Goal: Feedback & Contribution: Submit feedback/report problem

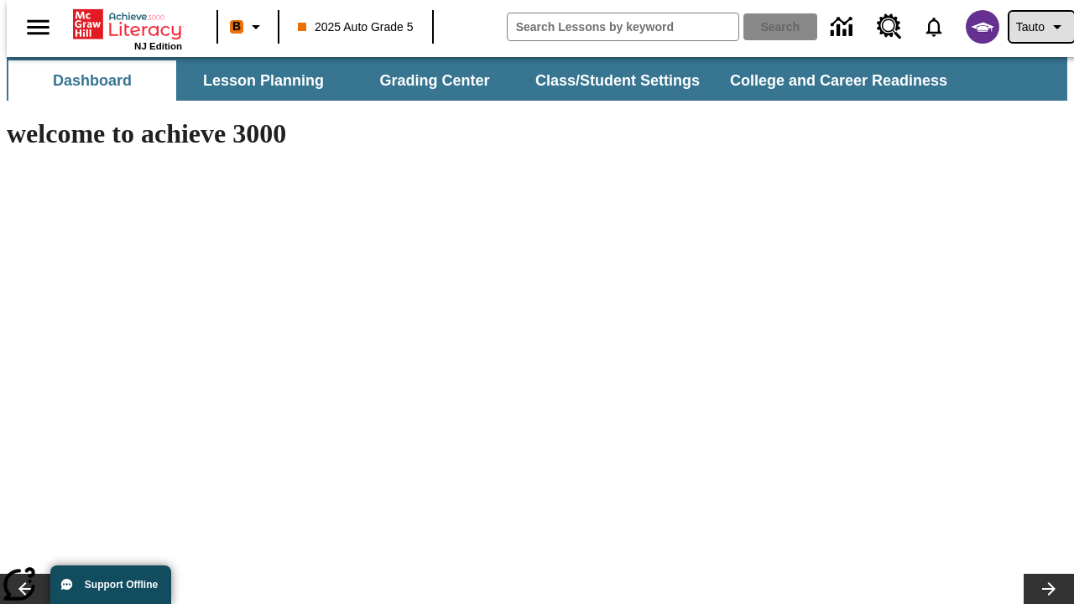
click at [1033, 27] on span "Tauto" at bounding box center [1030, 27] width 29 height 18
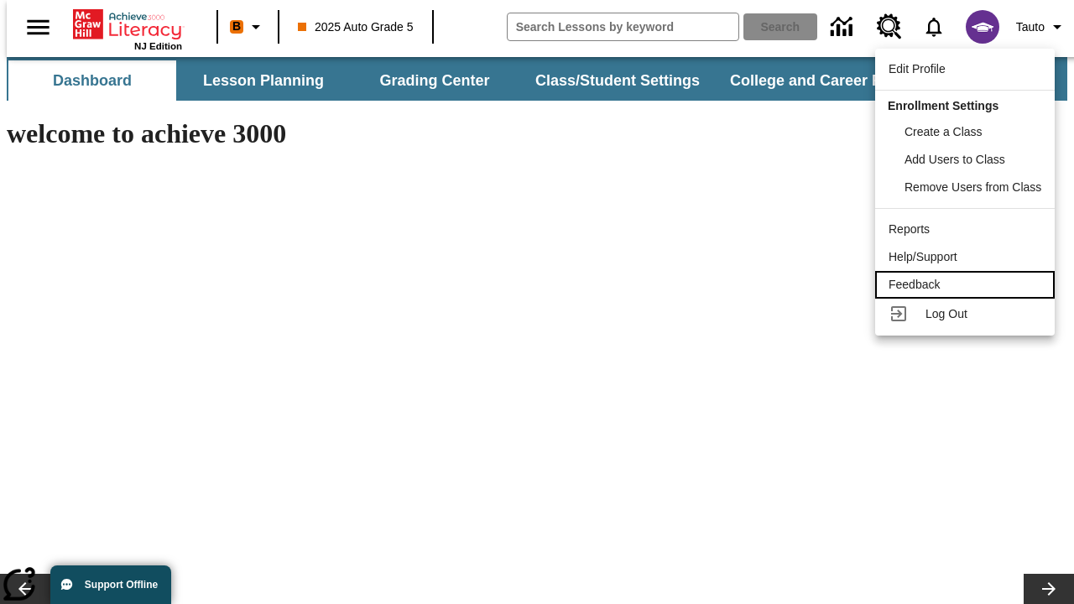
click at [967, 284] on div "Feedback" at bounding box center [964, 285] width 153 height 18
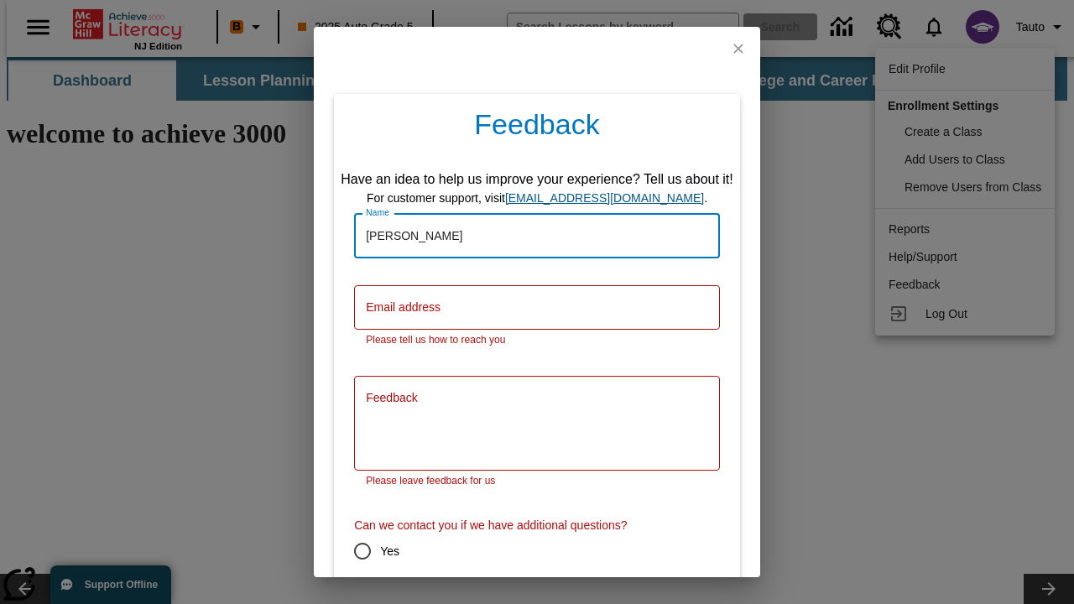
type input "[PERSON_NAME]"
type input "[EMAIL_ADDRESS][DOMAIN_NAME]"
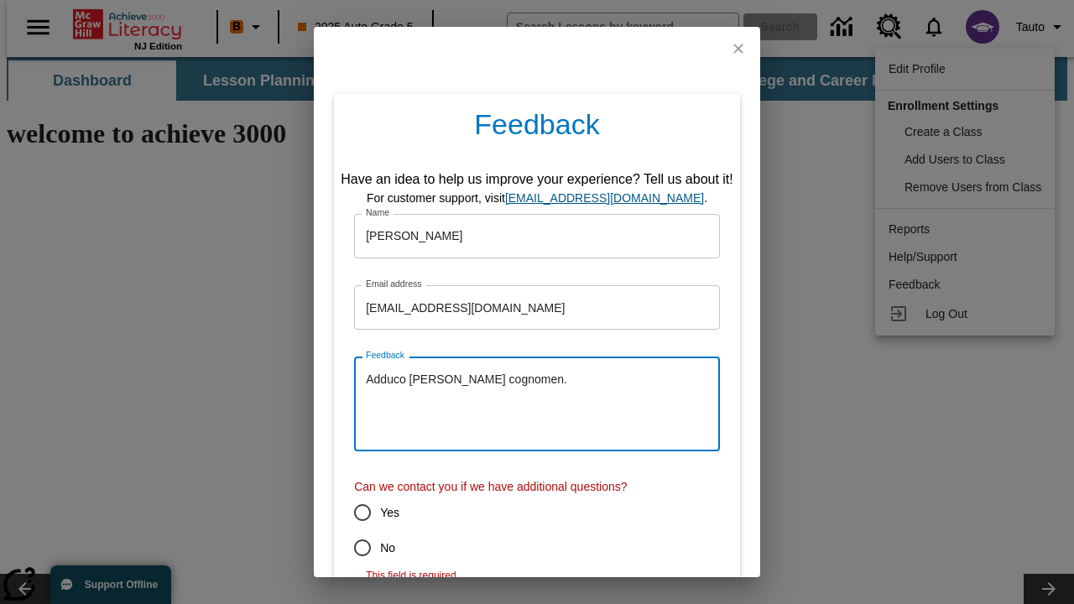
type textarea "Adduco [PERSON_NAME] cognomen."
click at [351, 548] on input "No" at bounding box center [362, 547] width 35 height 35
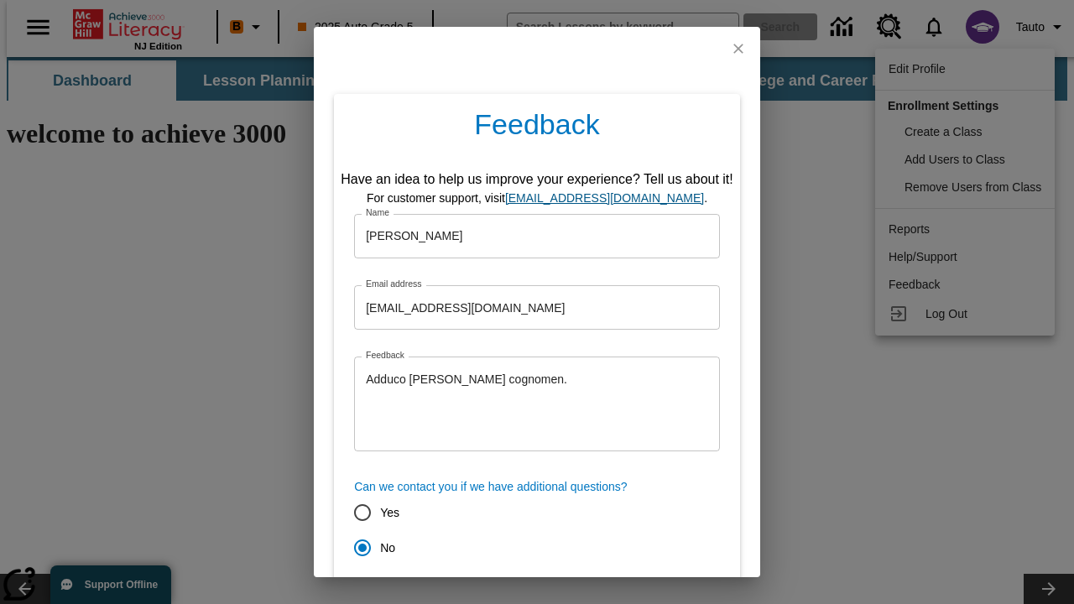
click at [449, 592] on button "Submit" at bounding box center [459, 607] width 66 height 31
radio input "false"
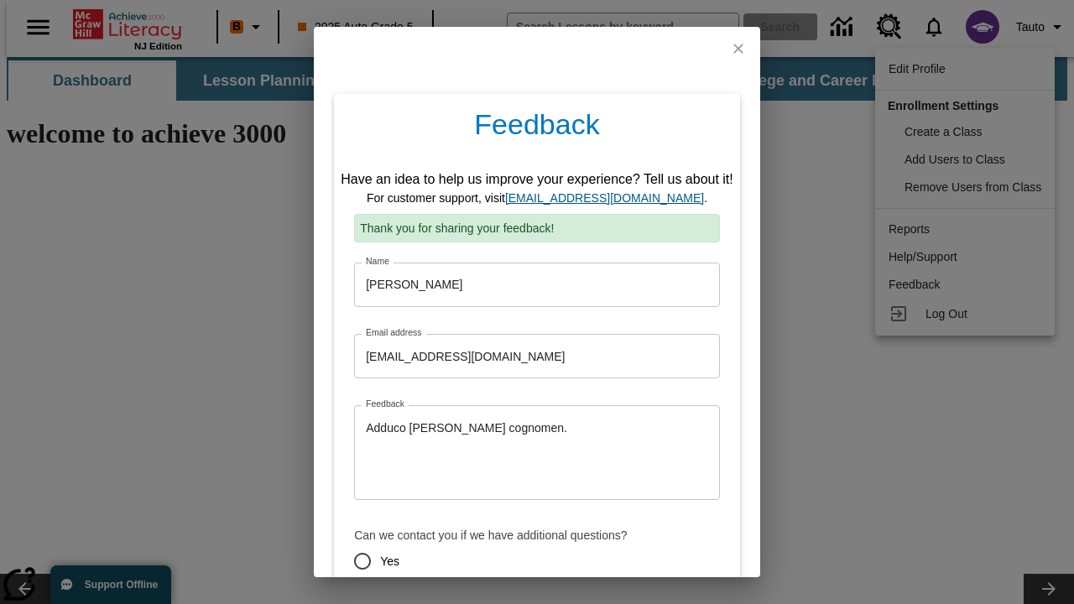
scroll to position [83, 0]
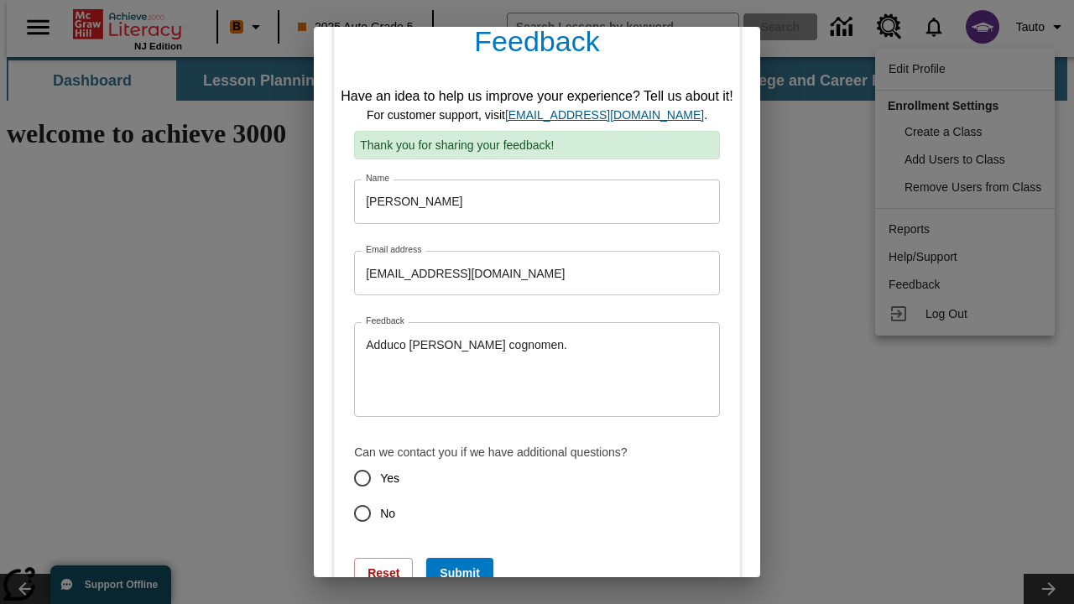
click at [610, 115] on link "[EMAIL_ADDRESS][DOMAIN_NAME]" at bounding box center [604, 114] width 199 height 13
